Goal: Task Accomplishment & Management: Manage account settings

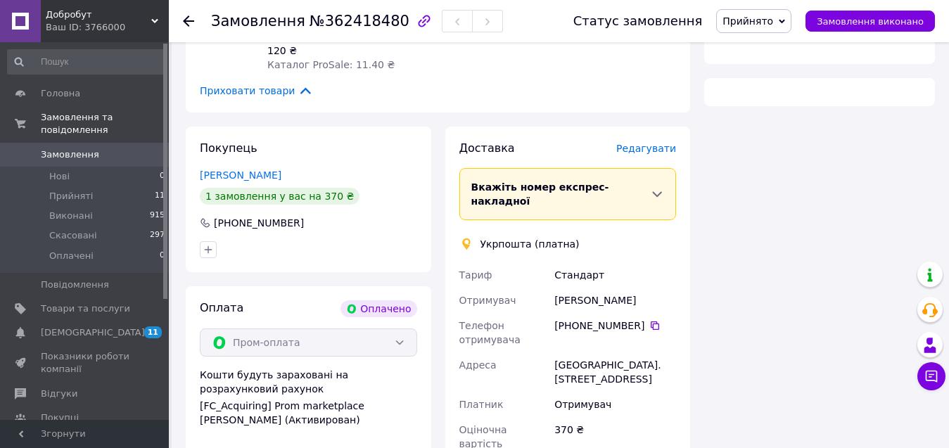
scroll to position [324, 0]
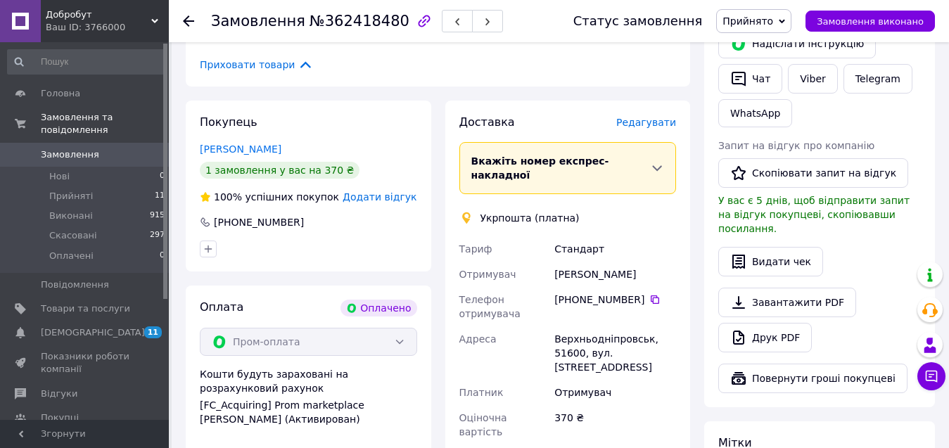
click at [641, 117] on span "Редагувати" at bounding box center [646, 122] width 60 height 11
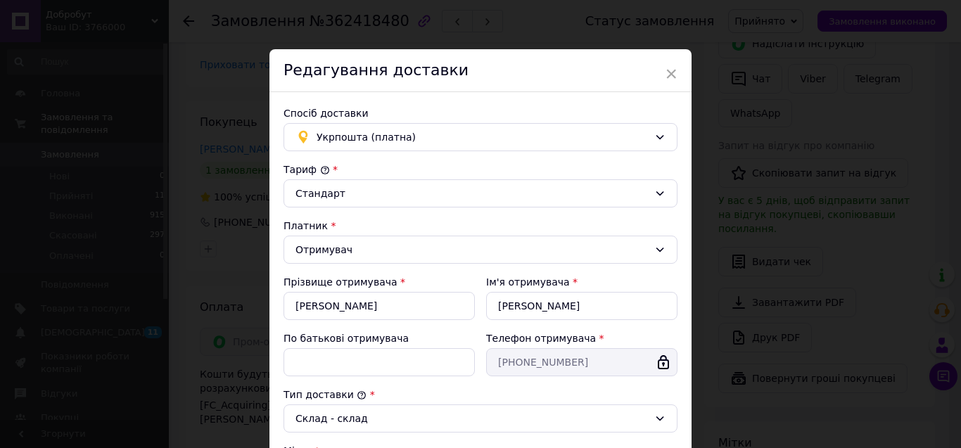
click at [669, 71] on span "×" at bounding box center [671, 74] width 13 height 24
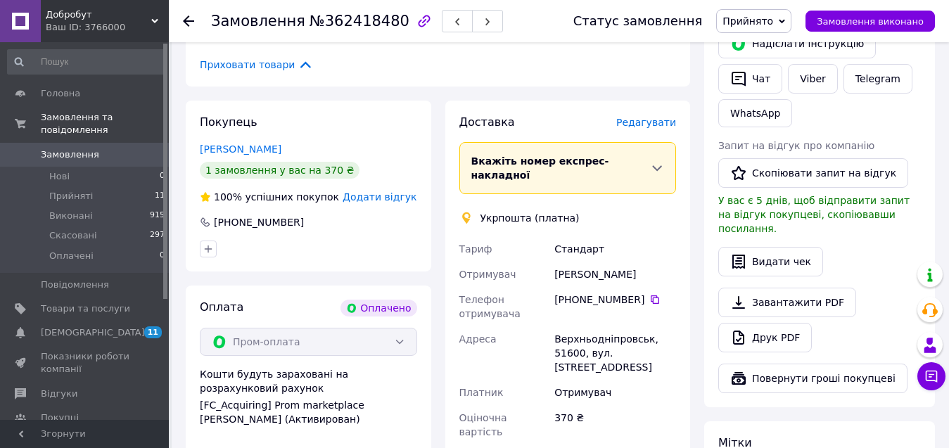
scroll to position [474, 0]
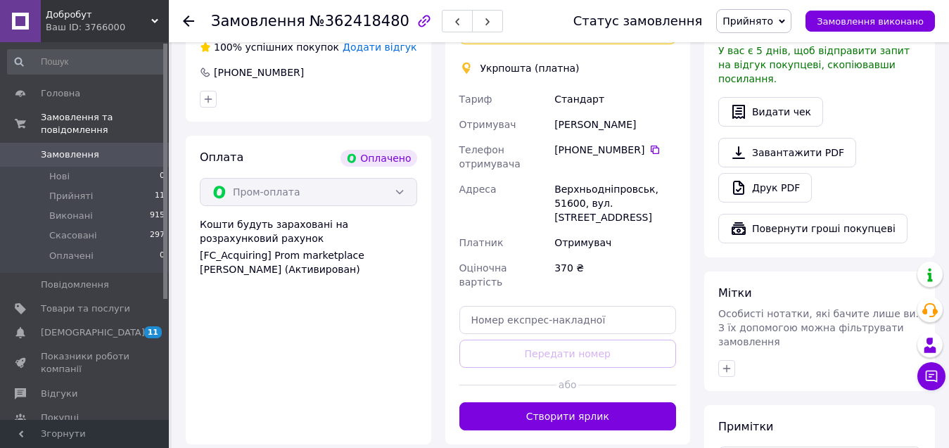
click at [492, 300] on div "Доставка Редагувати Вкажіть номер експрес-накладної Обов'язково введіть номер е…" at bounding box center [567, 198] width 217 height 466
click at [521, 306] on input "text" at bounding box center [567, 320] width 217 height 28
paste input "0505372766225"
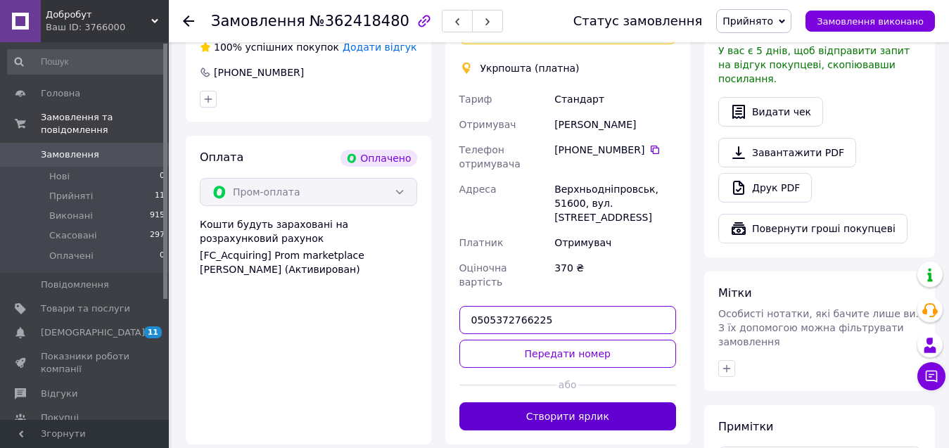
type input "0505372766225"
click at [577, 402] on button "Створити ярлик" at bounding box center [567, 416] width 217 height 28
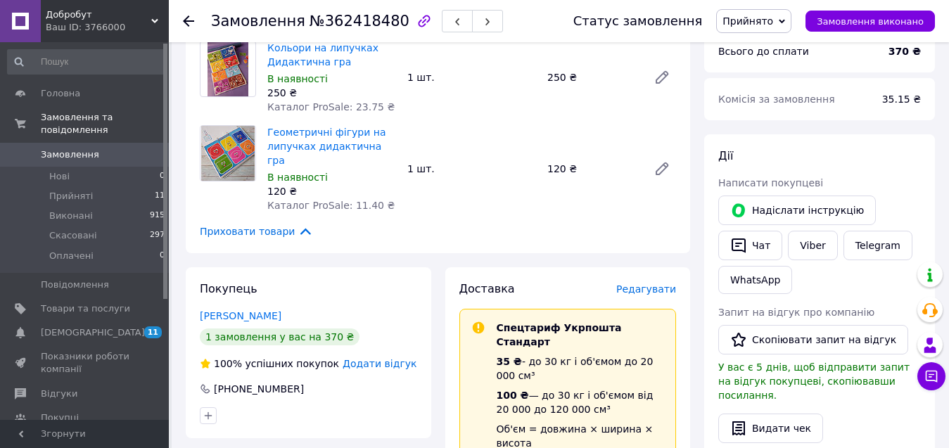
scroll to position [0, 0]
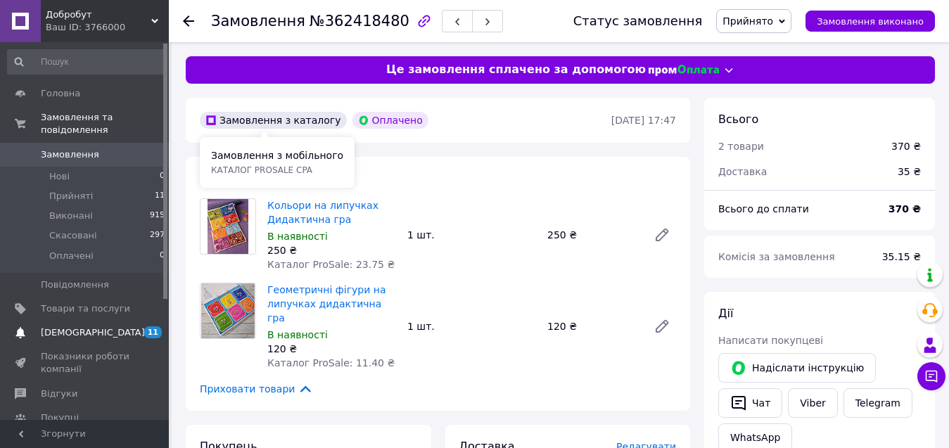
click at [80, 326] on span "[DEMOGRAPHIC_DATA]" at bounding box center [93, 332] width 104 height 13
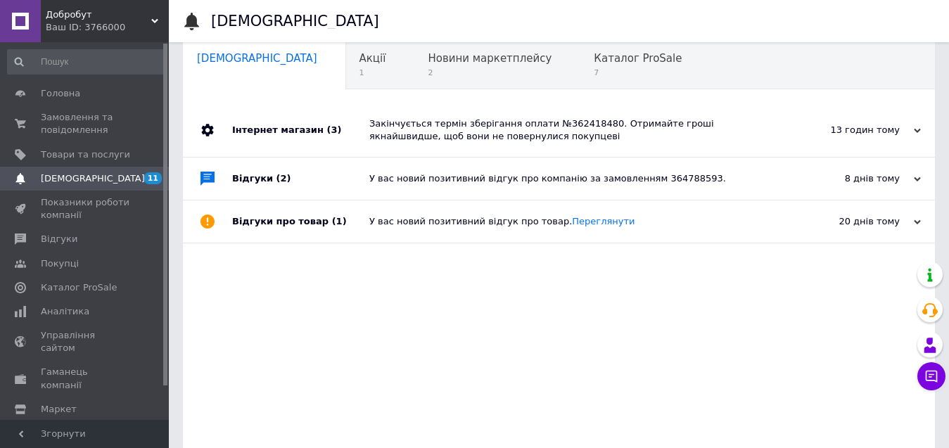
scroll to position [20, 0]
click at [557, 138] on div "Закінчується термін зберігання оплати №362418480. Отримайте гроші якнайшвидше, …" at bounding box center [574, 129] width 411 height 25
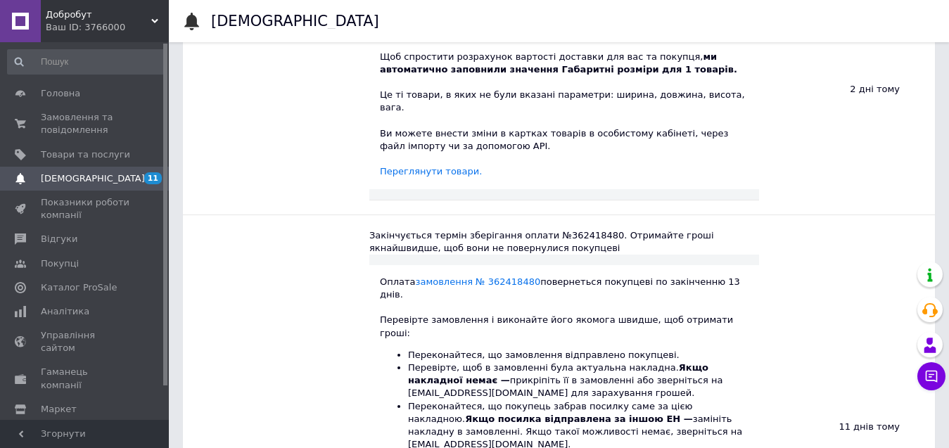
scroll to position [665, 0]
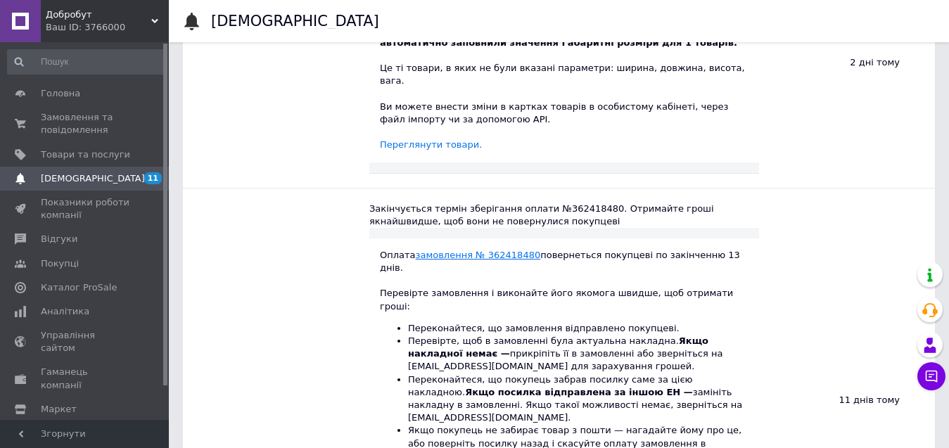
click at [492, 250] on link "замовлення № 362418480" at bounding box center [478, 255] width 125 height 11
